Goal: Information Seeking & Learning: Learn about a topic

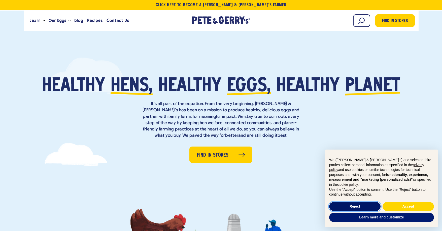
drag, startPoint x: 354, startPoint y: 207, endPoint x: 330, endPoint y: 206, distance: 23.7
click at [354, 207] on button "Reject" at bounding box center [354, 206] width 51 height 9
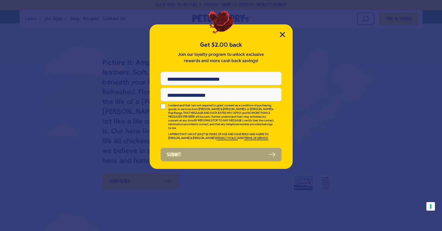
click at [277, 36] on div "Get $2.00 back Join our loyalty program to unlock exclusive rewards and more ca…" at bounding box center [221, 96] width 143 height 145
click at [281, 34] on icon "Close Modal" at bounding box center [282, 34] width 5 height 5
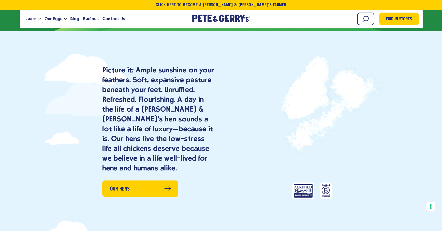
scroll to position [343, 0]
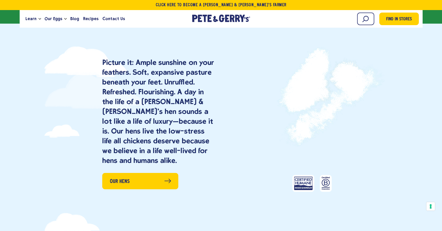
drag, startPoint x: 251, startPoint y: 117, endPoint x: 233, endPoint y: 120, distance: 18.6
click at [234, 120] on div "Our Hens" at bounding box center [290, 124] width 138 height 150
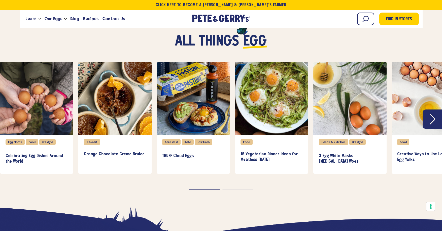
scroll to position [1120, 0]
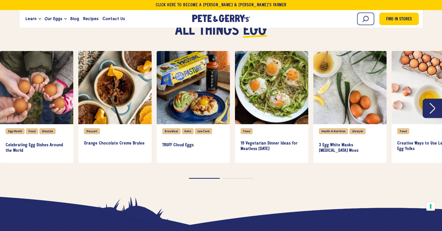
click at [432, 112] on icon "Next" at bounding box center [433, 108] width 6 height 11
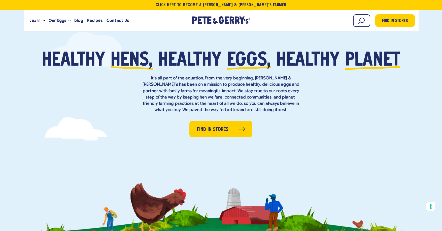
scroll to position [0, 0]
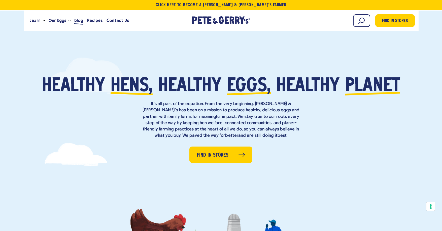
click at [75, 21] on span "Blog" at bounding box center [78, 20] width 9 height 6
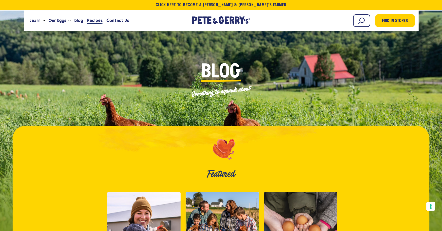
click at [90, 21] on span "Recipes" at bounding box center [94, 20] width 15 height 6
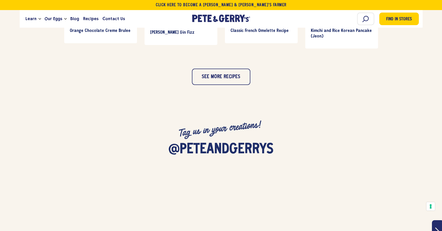
scroll to position [582, 0]
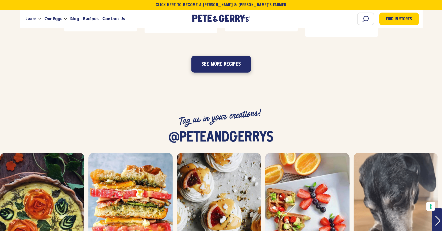
click at [208, 67] on button "See more recipes" at bounding box center [221, 64] width 60 height 17
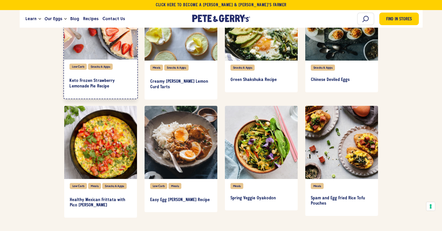
scroll to position [638, 0]
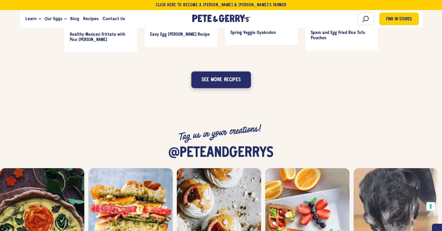
drag, startPoint x: 209, startPoint y: 80, endPoint x: 182, endPoint y: 121, distance: 48.6
click at [210, 81] on button "See more recipes" at bounding box center [221, 80] width 60 height 17
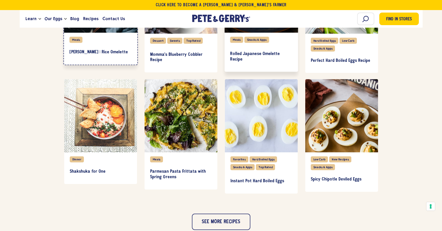
scroll to position [902, 0]
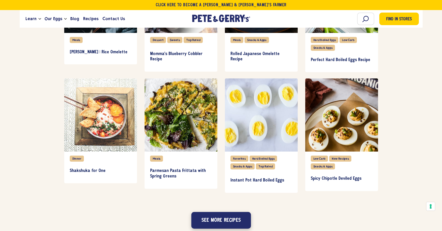
click at [236, 214] on button "See more recipes" at bounding box center [221, 220] width 60 height 17
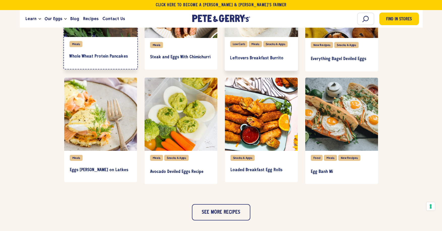
scroll to position [1156, 0]
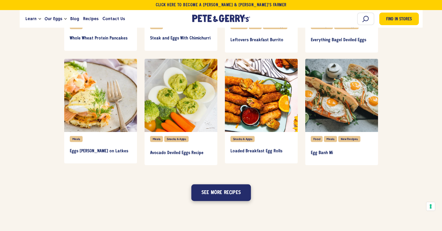
click at [232, 191] on button "See more recipes" at bounding box center [221, 193] width 60 height 17
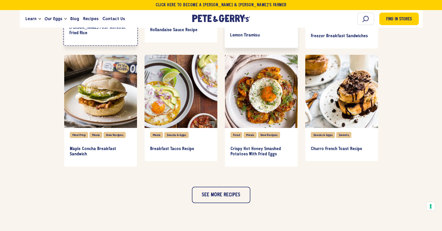
scroll to position [1399, 0]
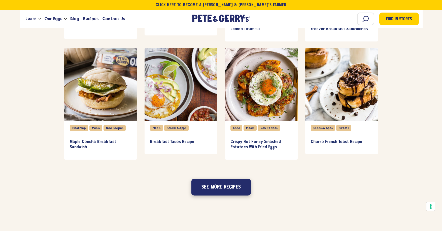
click at [224, 185] on button "See more recipes" at bounding box center [221, 187] width 60 height 17
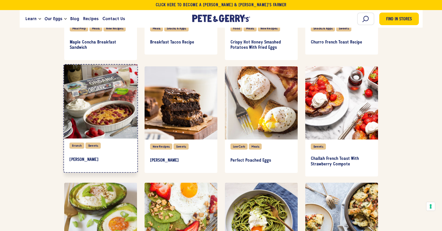
scroll to position [1500, 0]
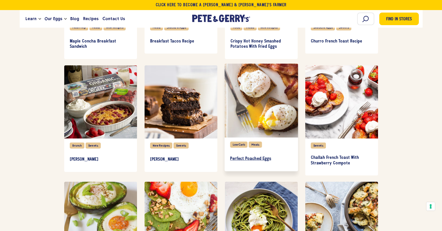
click at [265, 152] on link "Perfect Poached Eggs" at bounding box center [261, 159] width 62 height 15
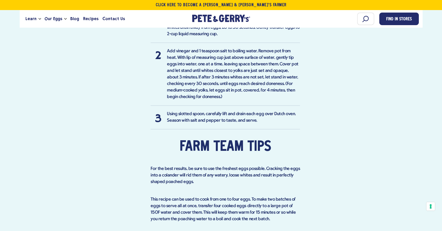
scroll to position [697, 0]
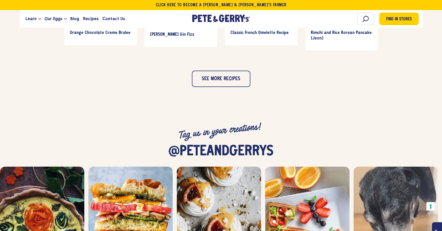
scroll to position [532, 0]
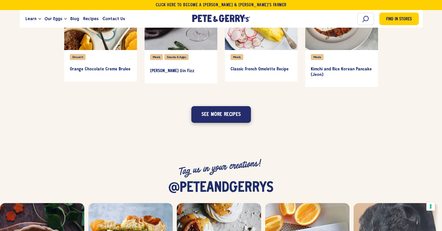
click at [205, 121] on button "See more recipes" at bounding box center [221, 115] width 60 height 17
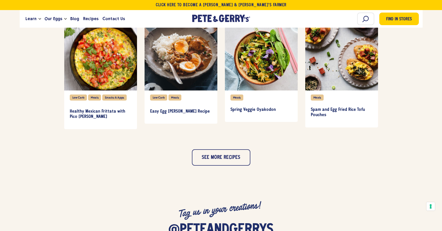
scroll to position [698, 0]
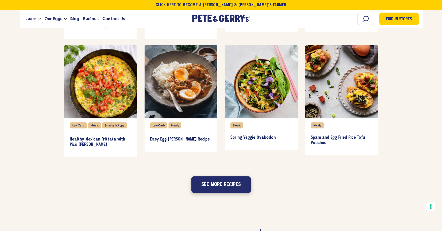
click at [209, 186] on button "See more recipes" at bounding box center [221, 185] width 60 height 17
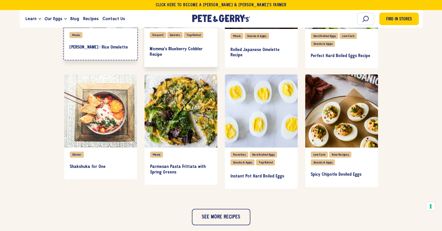
scroll to position [907, 0]
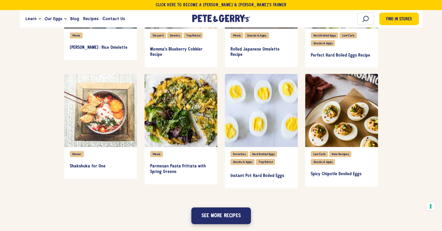
click at [214, 209] on button "See more recipes" at bounding box center [221, 216] width 60 height 17
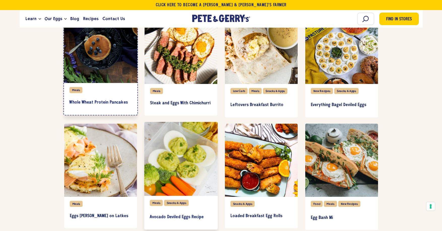
scroll to position [1199, 0]
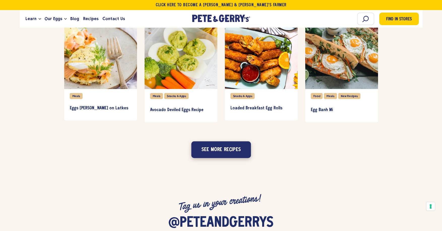
click at [208, 150] on button "See more recipes" at bounding box center [221, 150] width 60 height 17
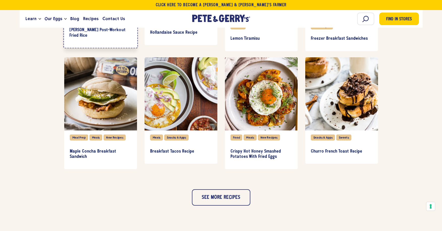
scroll to position [1401, 0]
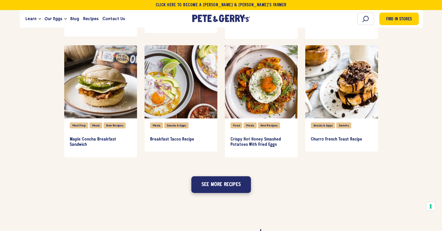
click at [221, 192] on button "See more recipes" at bounding box center [221, 185] width 60 height 17
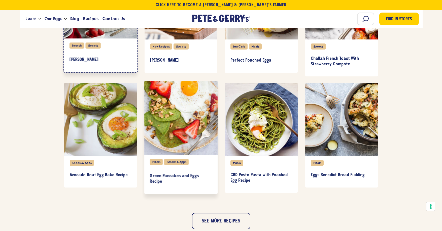
scroll to position [1619, 0]
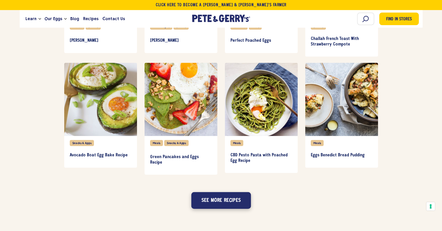
click at [212, 203] on button "See more recipes" at bounding box center [221, 201] width 60 height 17
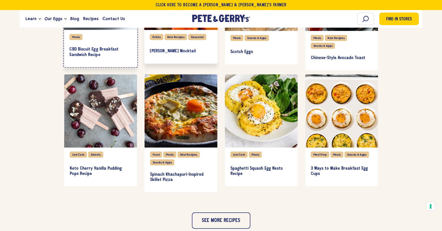
scroll to position [1851, 0]
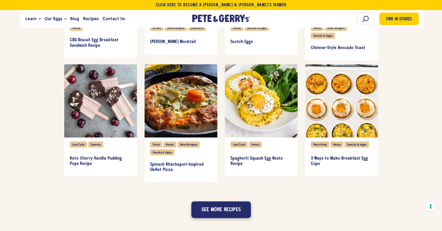
click at [219, 210] on button "See more recipes" at bounding box center [221, 210] width 60 height 17
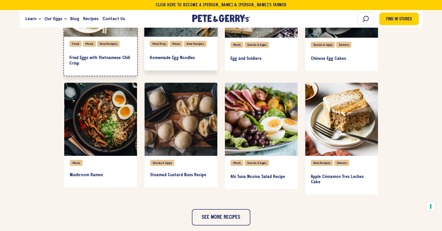
scroll to position [2075, 0]
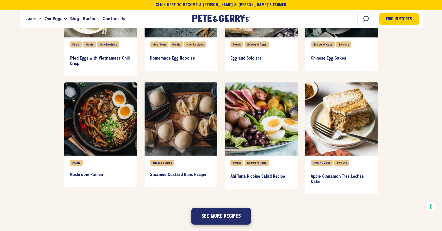
click at [205, 216] on button "See more recipes" at bounding box center [221, 216] width 60 height 17
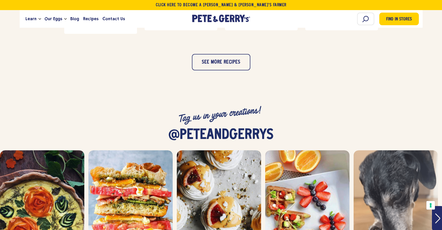
scroll to position [2470, 0]
